Goal: Task Accomplishment & Management: Use online tool/utility

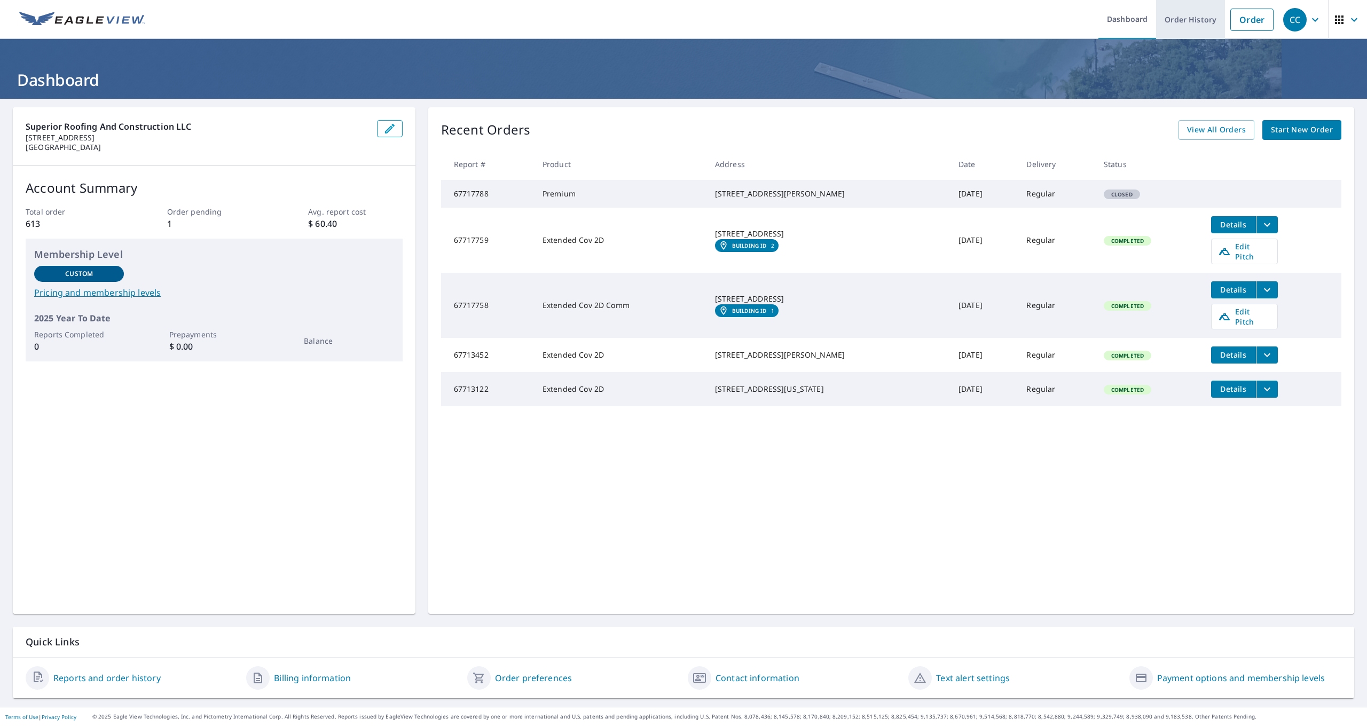
click at [1192, 26] on link "Order History" at bounding box center [1190, 19] width 69 height 39
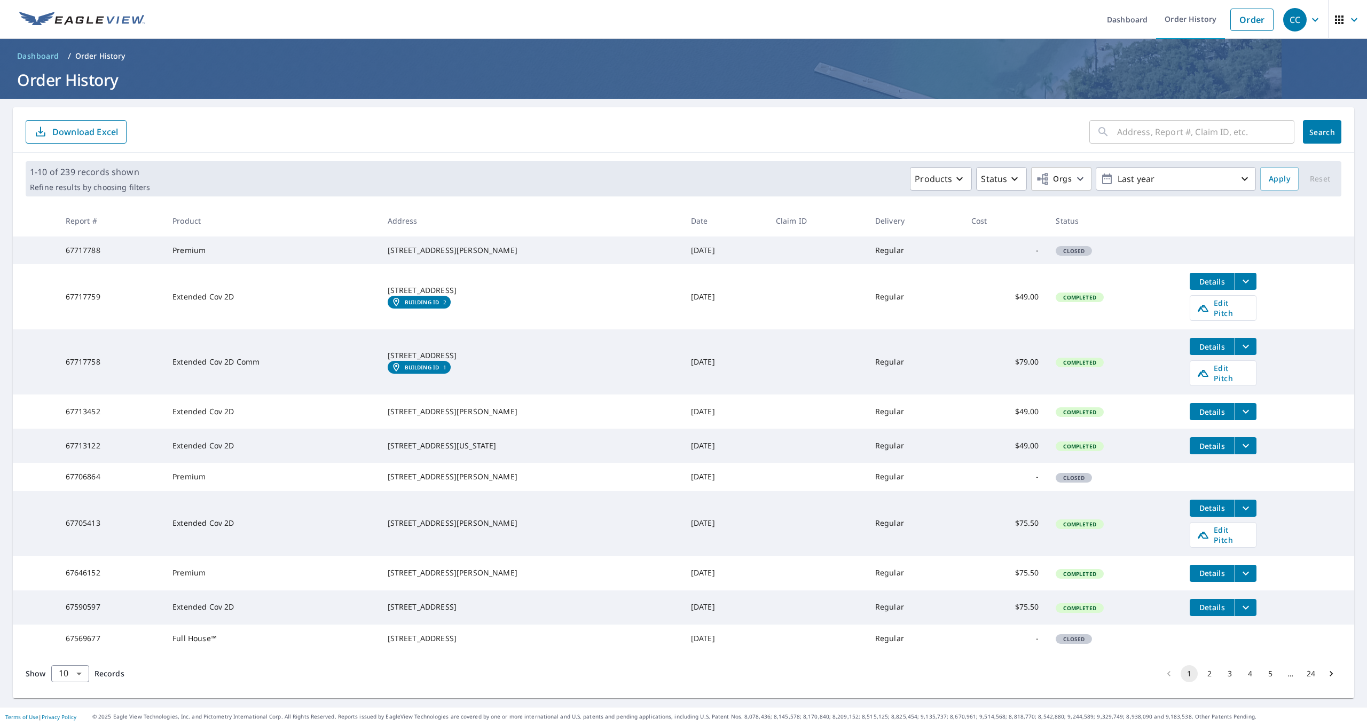
click at [487, 2] on ul "Dashboard Order History Order" at bounding box center [715, 19] width 1127 height 39
click at [1197, 315] on span "Edit Pitch" at bounding box center [1222, 308] width 53 height 20
click at [1243, 412] on button "filesDropdownBtn-67713452" at bounding box center [1245, 411] width 22 height 17
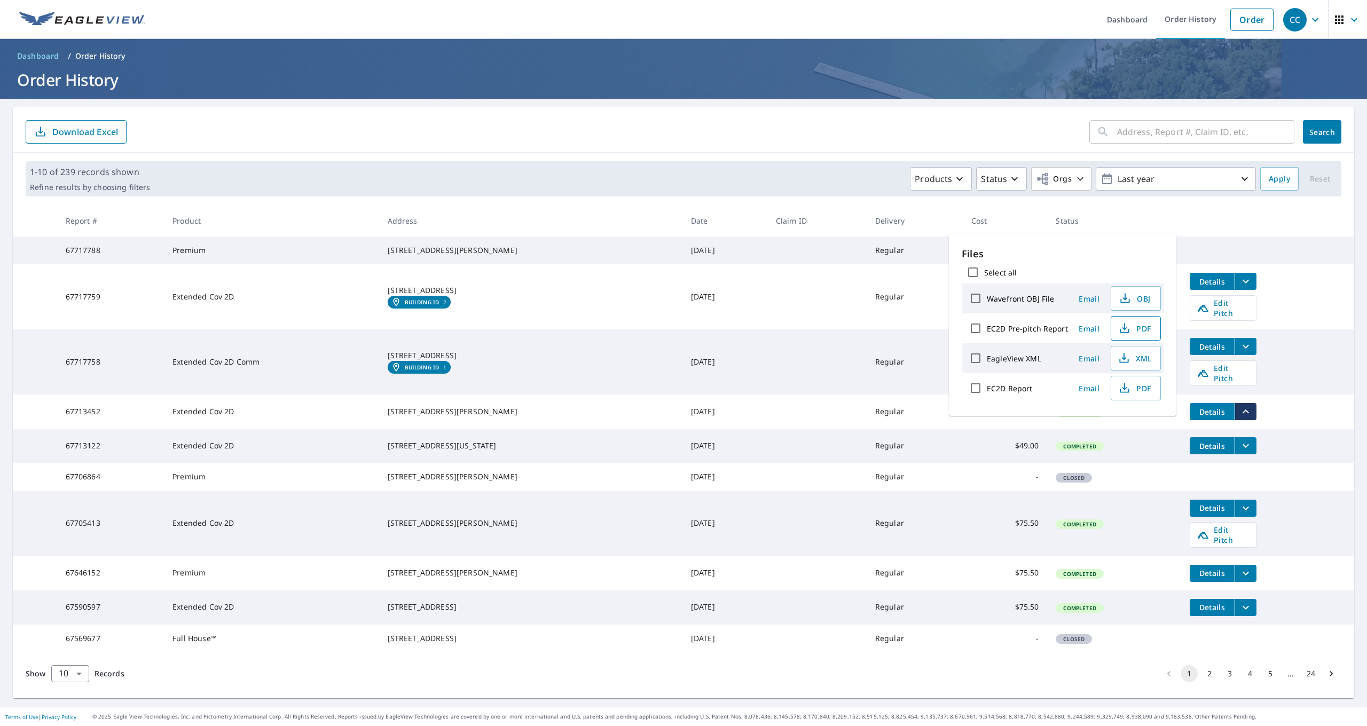
click at [1143, 329] on span "PDF" at bounding box center [1134, 328] width 34 height 13
click at [1235, 377] on link "Edit Pitch" at bounding box center [1222, 373] width 67 height 26
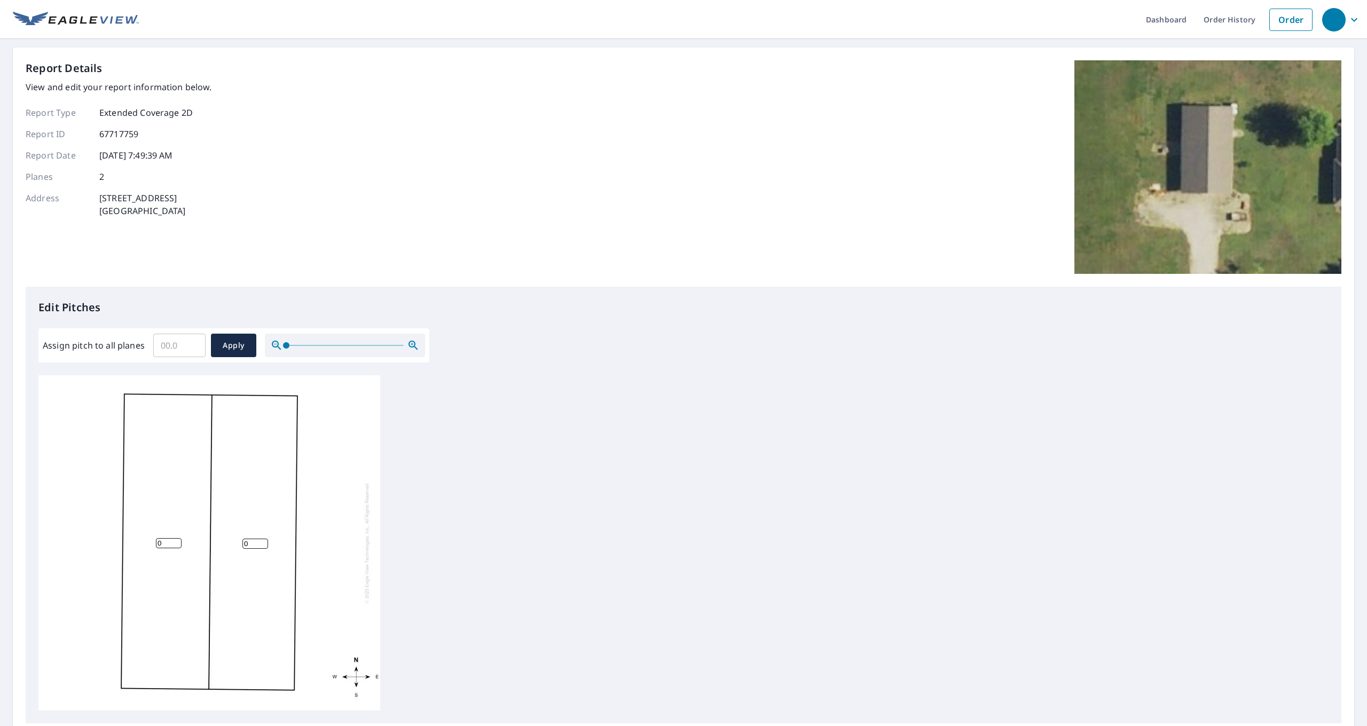
scroll to position [2, 0]
click at [169, 348] on input "Assign pitch to all planes" at bounding box center [179, 345] width 52 height 30
type input "7"
click at [240, 344] on span "Apply" at bounding box center [233, 345] width 28 height 13
type input "7"
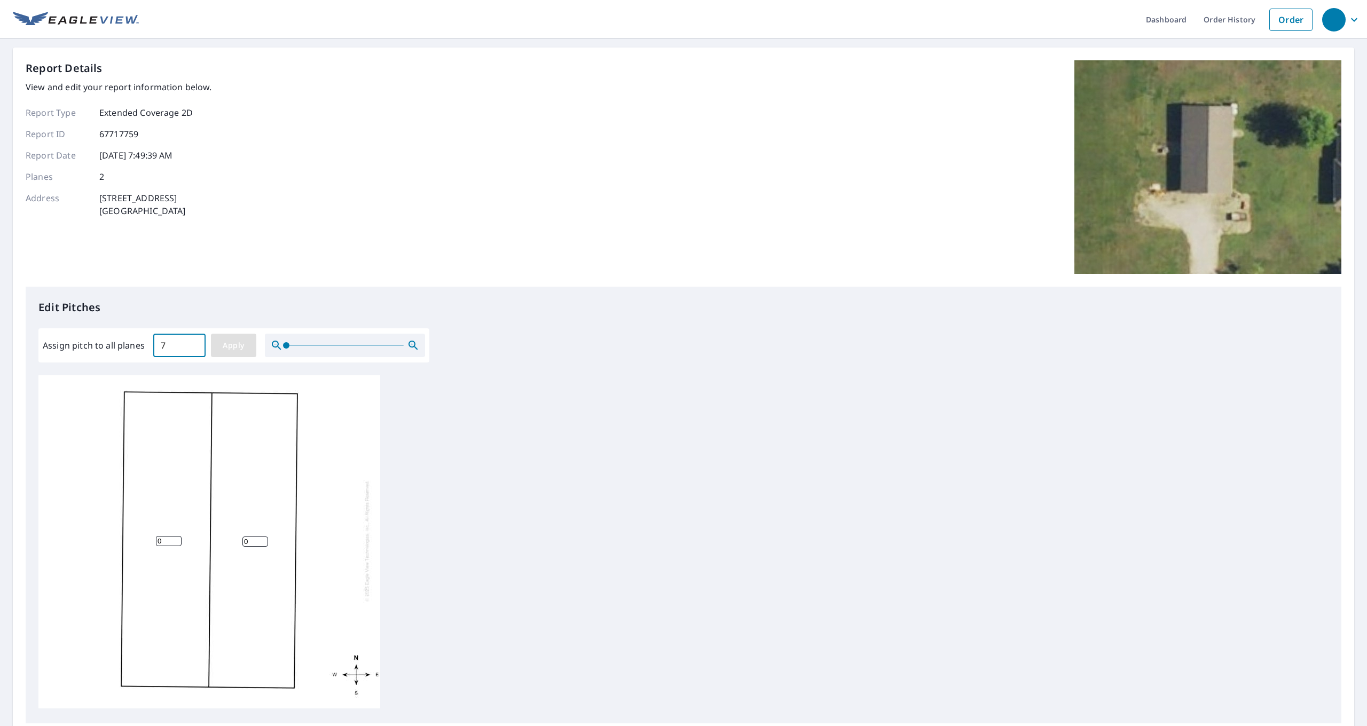
type input "7"
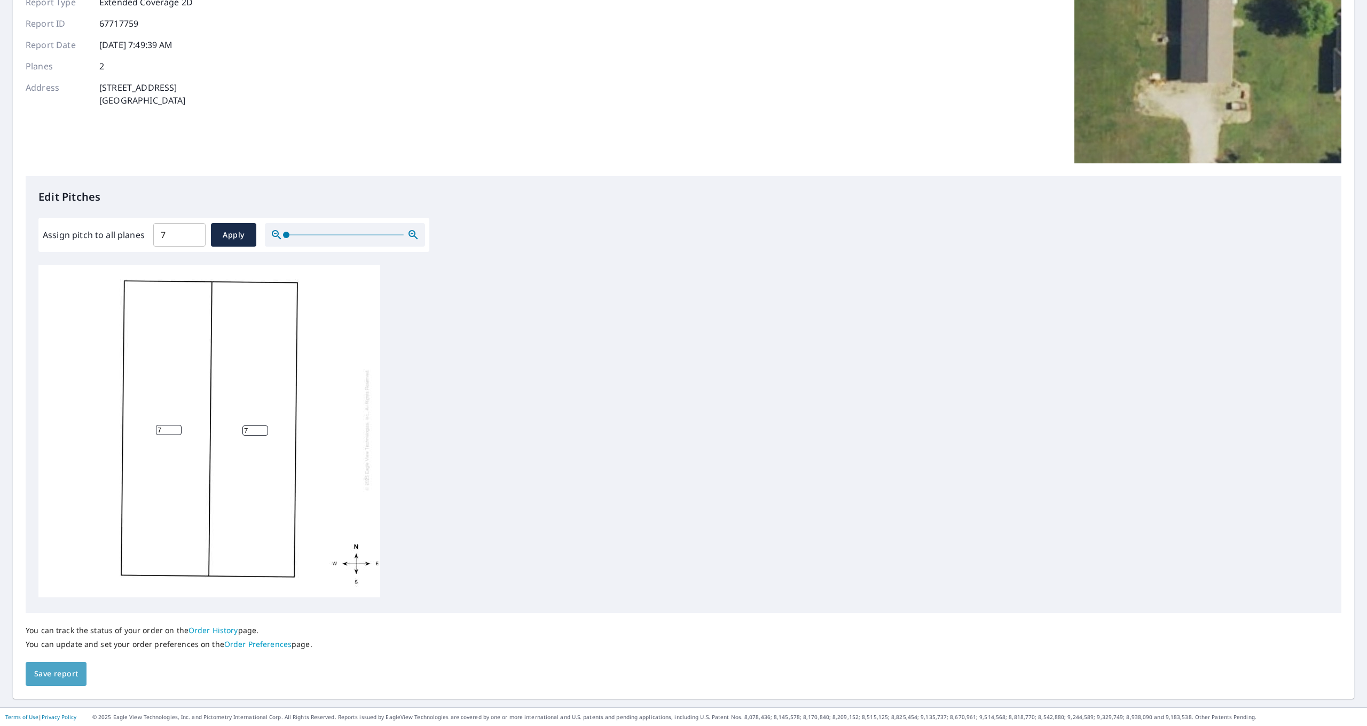
click at [76, 675] on span "Save report" at bounding box center [56, 673] width 44 height 13
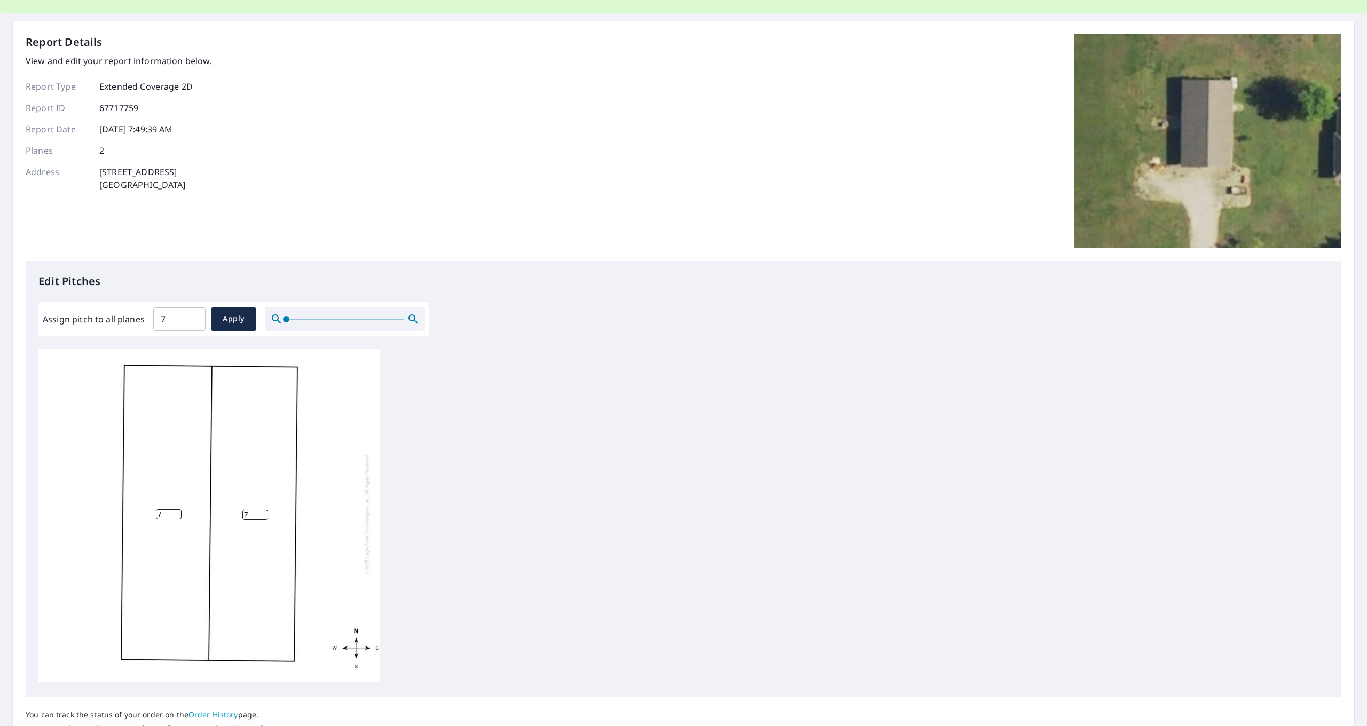
scroll to position [0, 0]
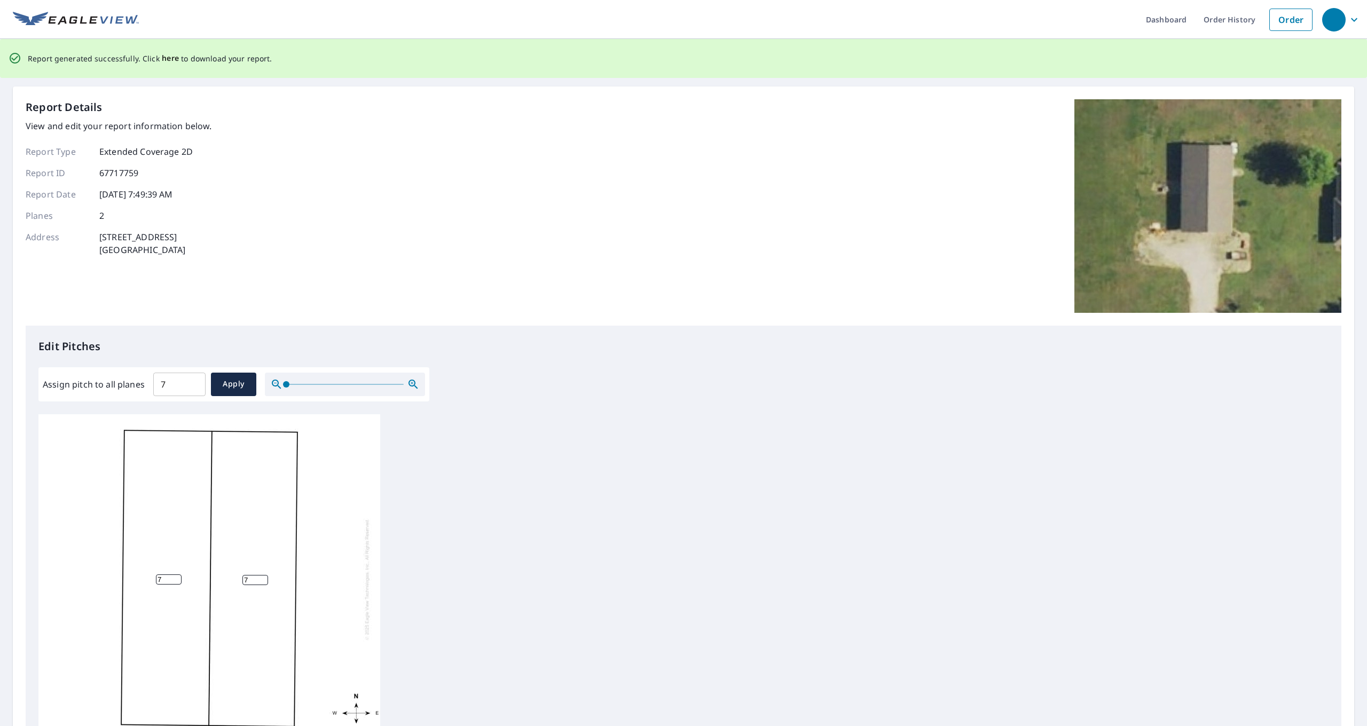
click at [162, 60] on span "here" at bounding box center [171, 58] width 18 height 13
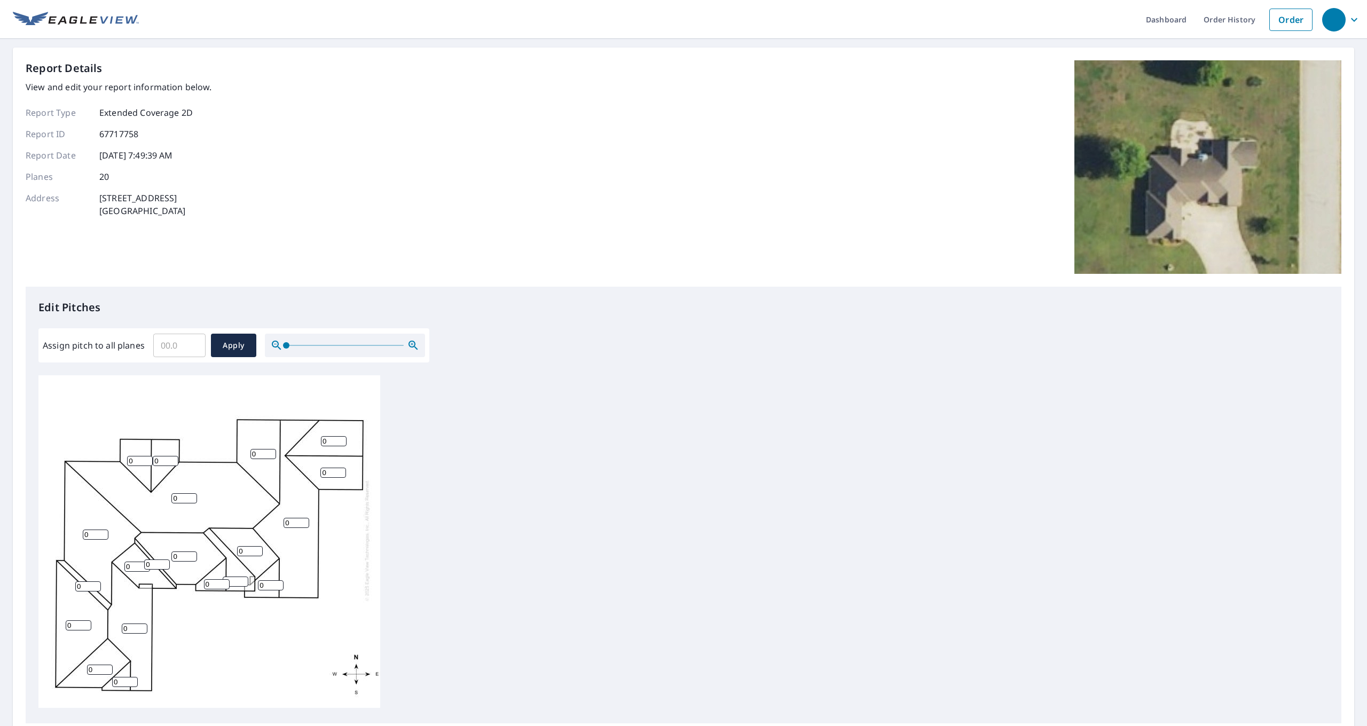
scroll to position [6, 0]
click at [202, 344] on input "Assign pitch to all planes" at bounding box center [179, 345] width 52 height 30
click at [181, 343] on input "Assign pitch to all planes" at bounding box center [179, 345] width 52 height 30
type input "12"
click at [232, 345] on span "Apply" at bounding box center [233, 345] width 28 height 13
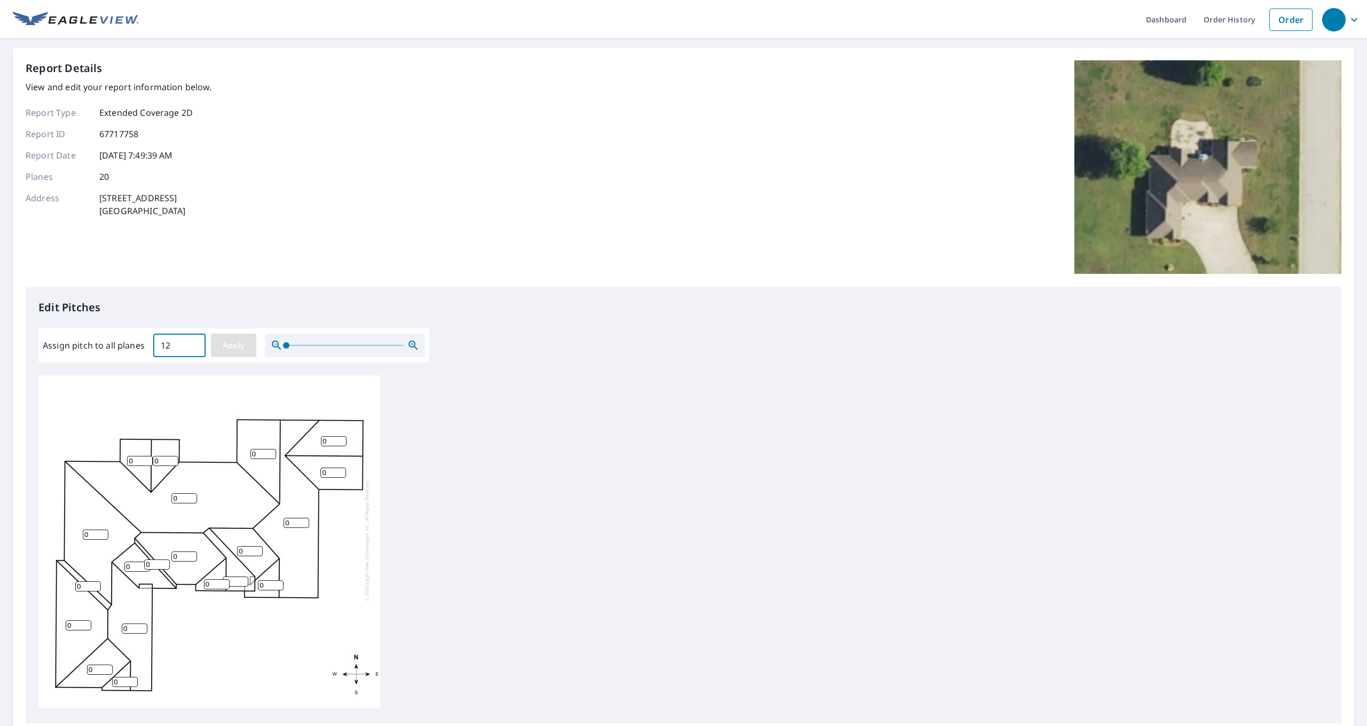
type input "12"
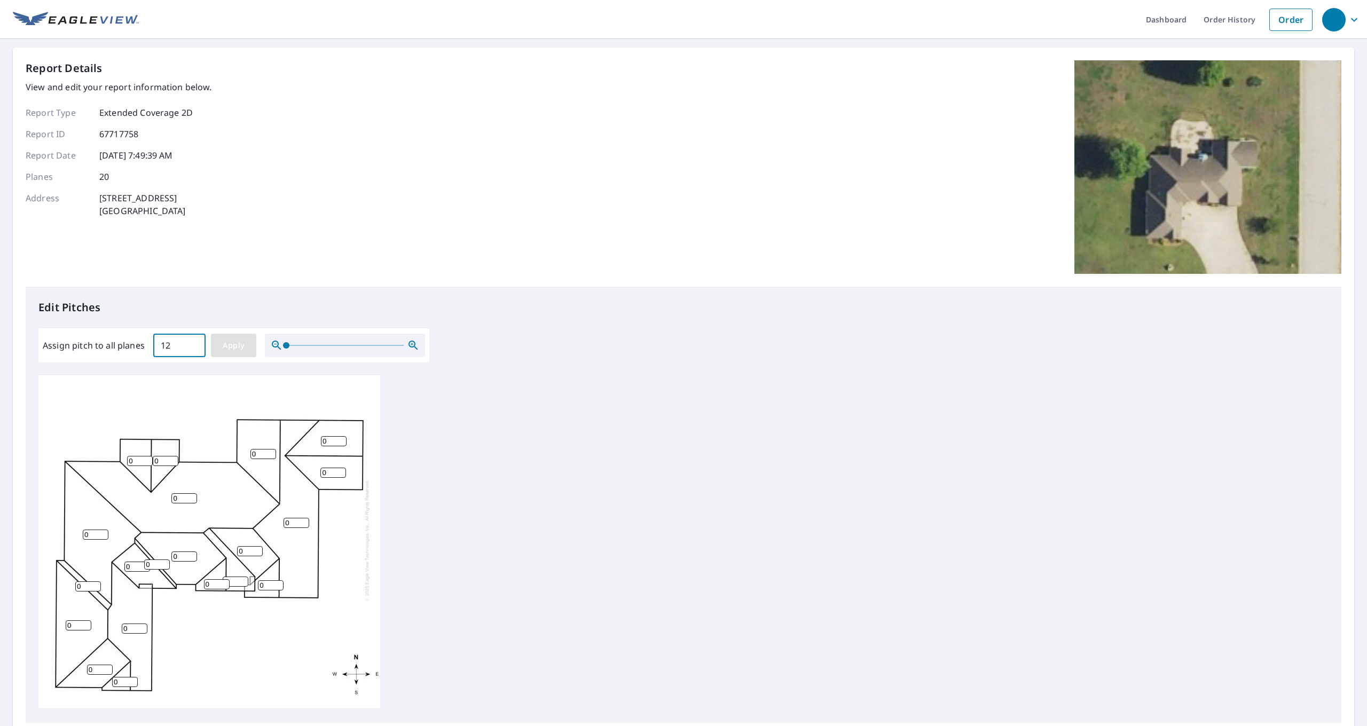
type input "12"
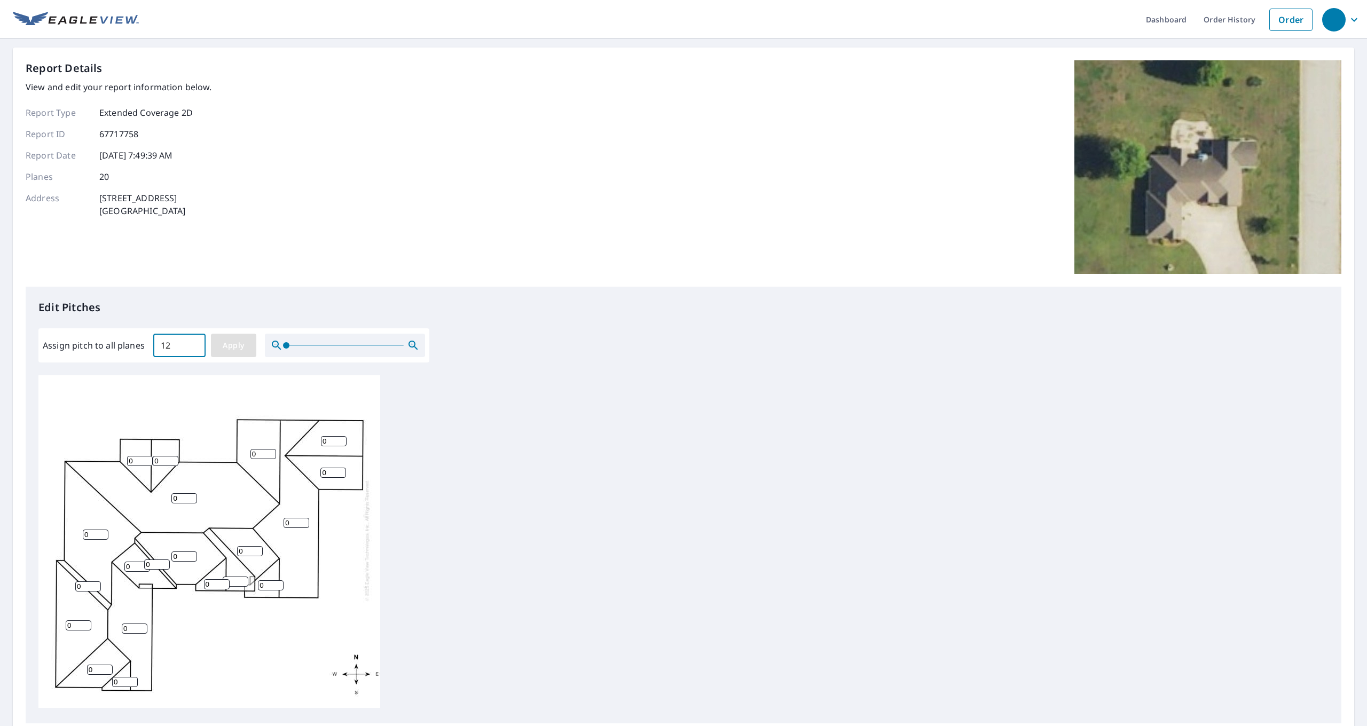
type input "12"
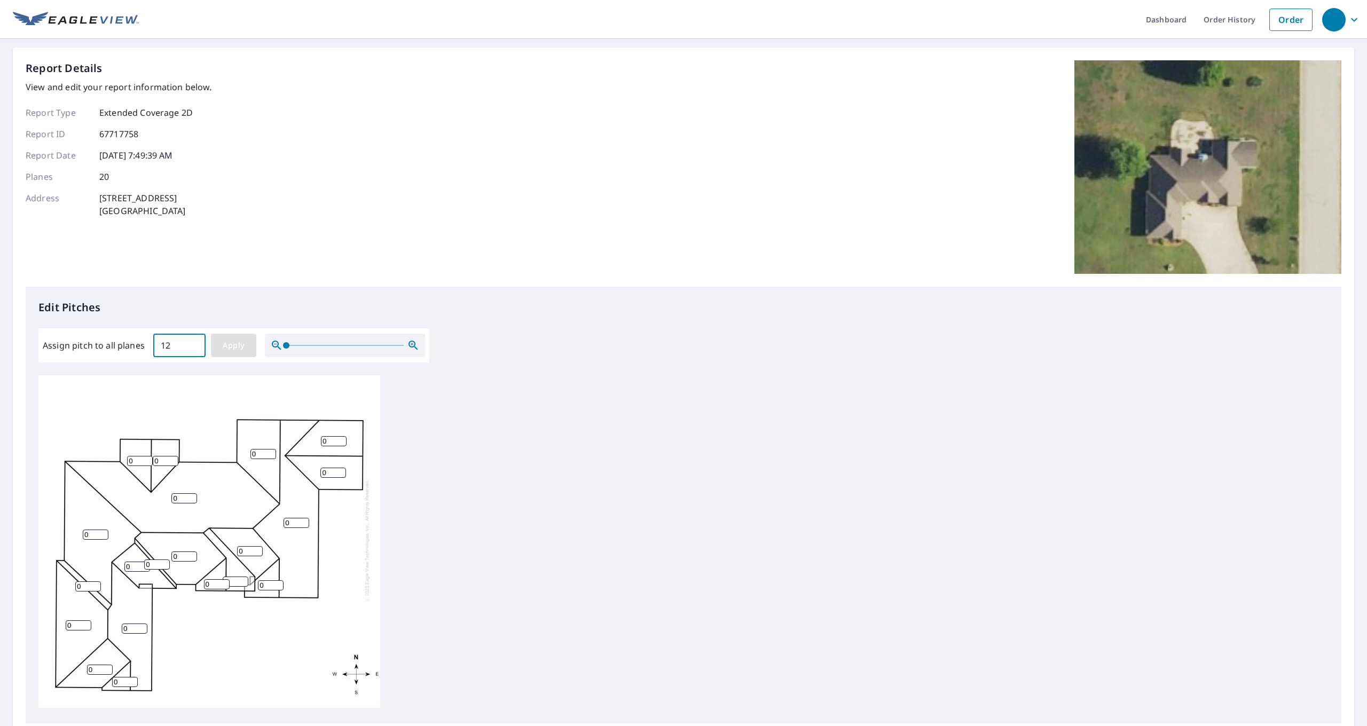
type input "12"
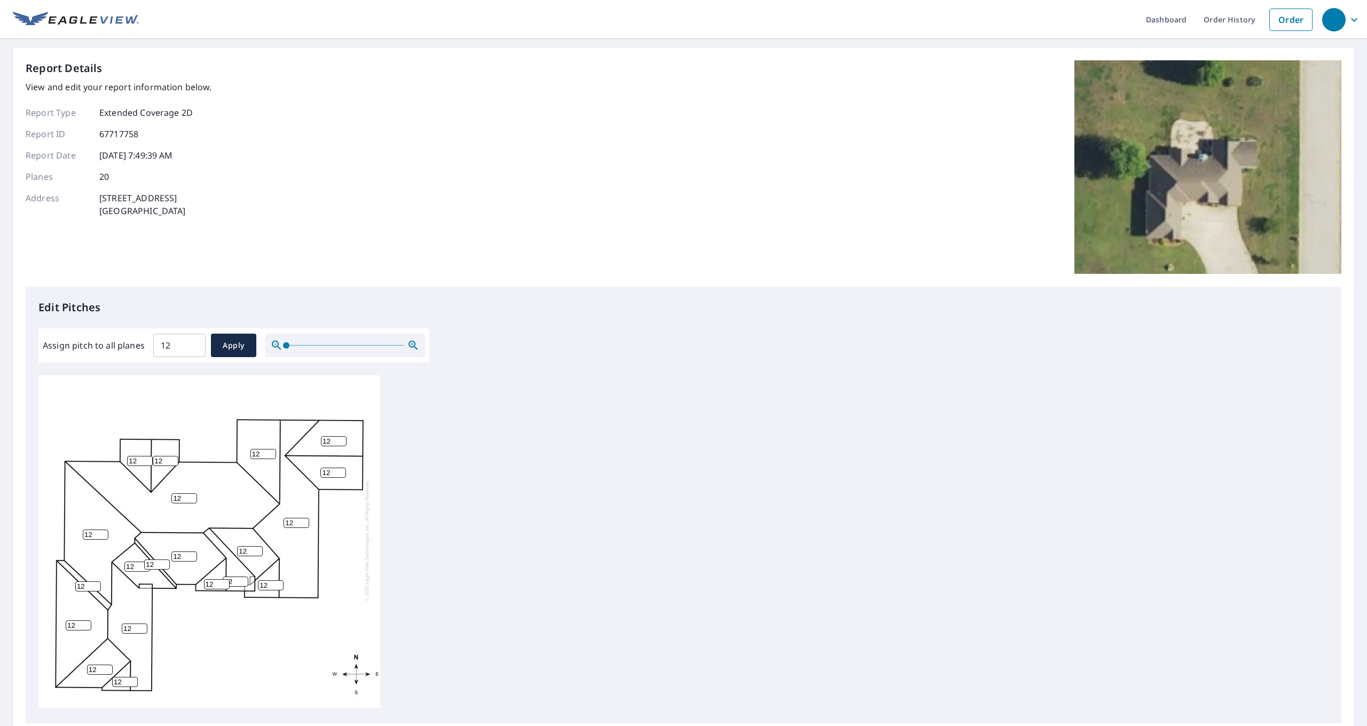
scroll to position [110, 0]
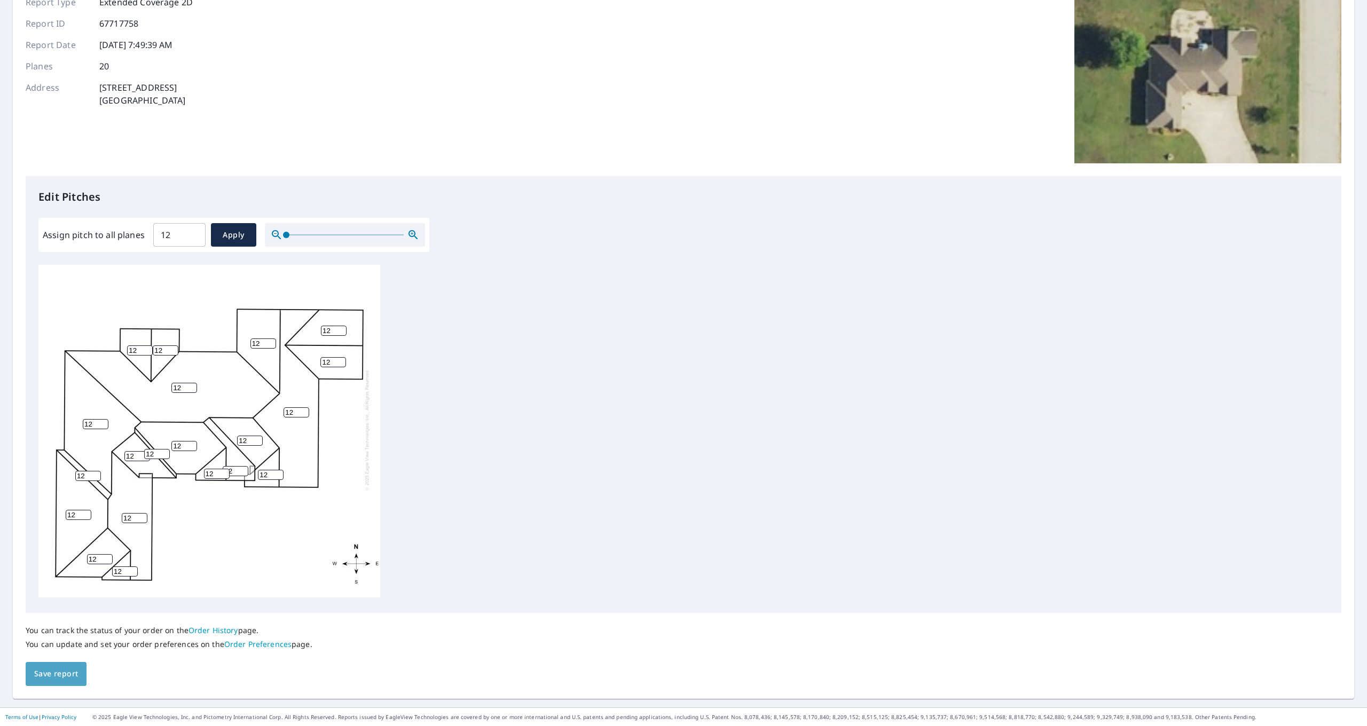
click at [60, 669] on span "Save report" at bounding box center [56, 673] width 44 height 13
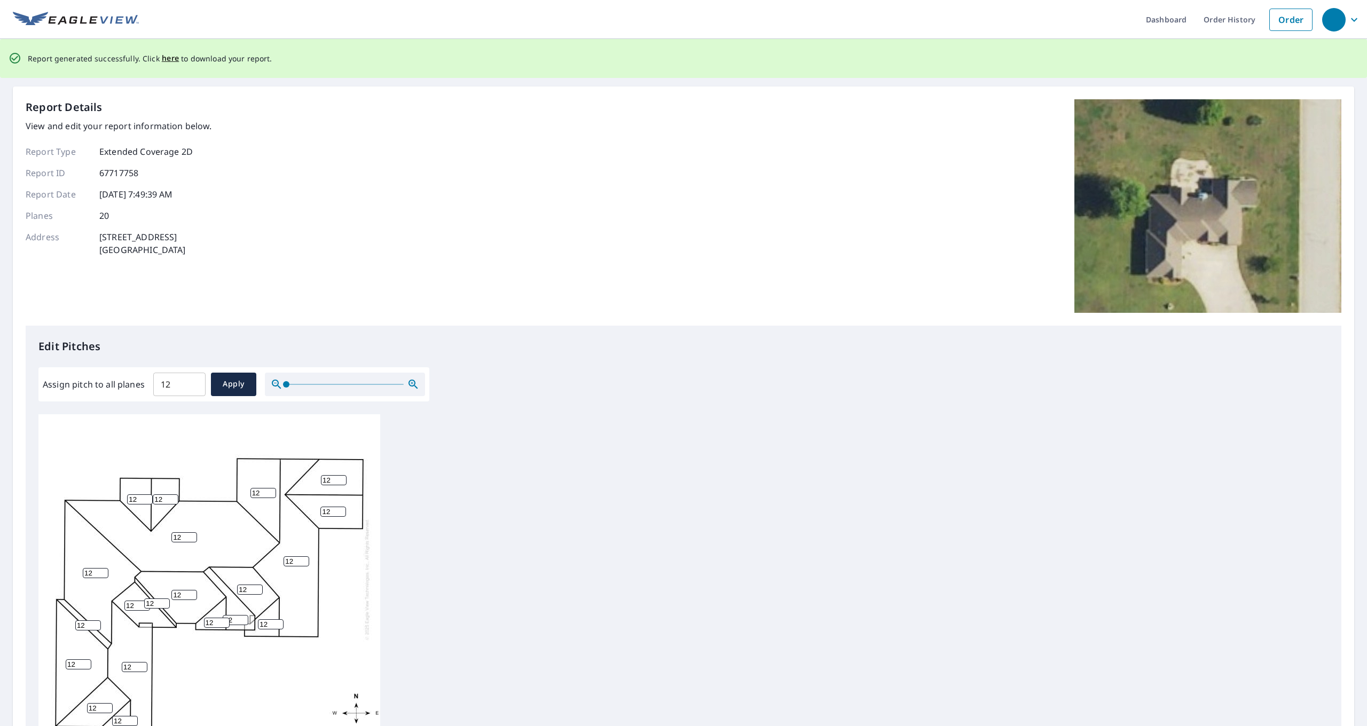
scroll to position [0, 0]
drag, startPoint x: 198, startPoint y: 520, endPoint x: 222, endPoint y: 337, distance: 184.1
drag, startPoint x: 160, startPoint y: 56, endPoint x: 154, endPoint y: 56, distance: 5.9
click at [162, 56] on span "here" at bounding box center [171, 58] width 18 height 13
